Goal: Information Seeking & Learning: Learn about a topic

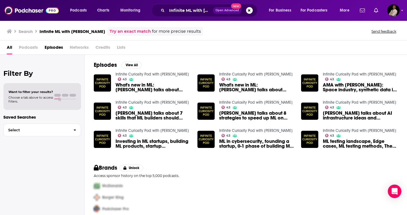
click at [254, 8] on div "Infinite ML with [PERSON_NAME] Open Advanced New" at bounding box center [204, 10] width 106 height 13
drag, startPoint x: 251, startPoint y: 10, endPoint x: 235, endPoint y: 12, distance: 16.1
click at [251, 11] on button "Search podcasts, credits, & more..." at bounding box center [249, 10] width 7 height 7
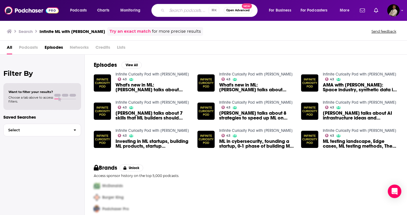
click at [163, 12] on div "⌘ K Open Advanced New" at bounding box center [204, 10] width 106 height 13
click at [176, 10] on input "Search podcasts, credits, & more..." at bounding box center [188, 10] width 42 height 9
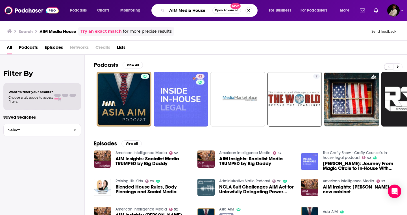
click at [186, 10] on input "AIM Media House" at bounding box center [189, 10] width 45 height 9
type input "Simulated reality"
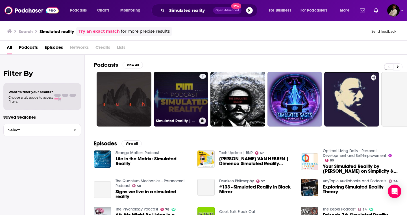
click at [190, 101] on link "7 Simulated Reality | by Analytics India Magazine" at bounding box center [181, 99] width 55 height 55
